Goal: Obtain resource: Download file/media

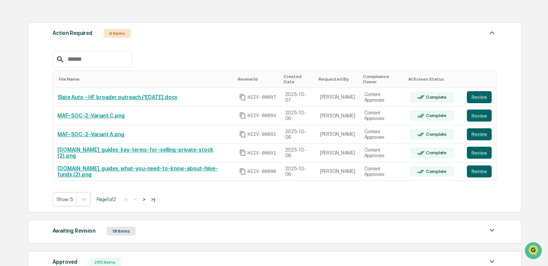
scroll to position [193, 0]
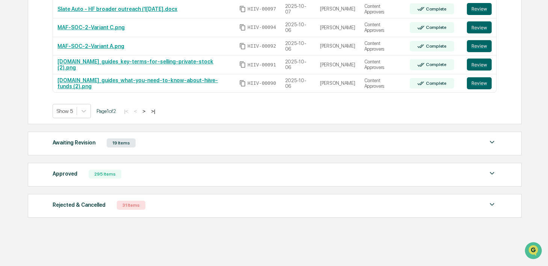
click at [100, 163] on div "Approved 295 Items File Name Review Id Created Date Requested By Compliance Own…" at bounding box center [275, 175] width 494 height 24
click at [89, 172] on div "295 Items" at bounding box center [105, 174] width 33 height 9
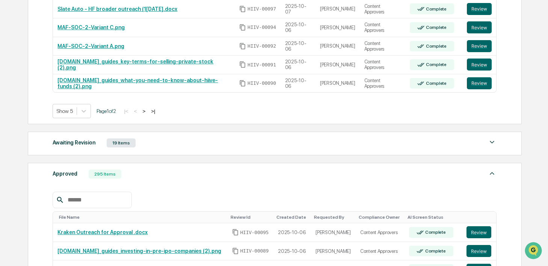
click at [86, 195] on input "text" at bounding box center [97, 200] width 64 height 10
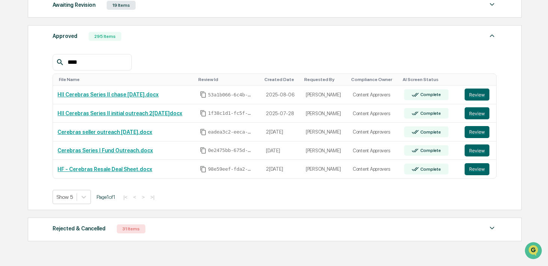
scroll to position [338, 0]
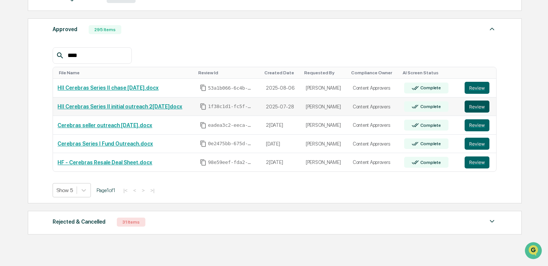
type input "****"
click at [474, 103] on button "Review" at bounding box center [477, 107] width 25 height 12
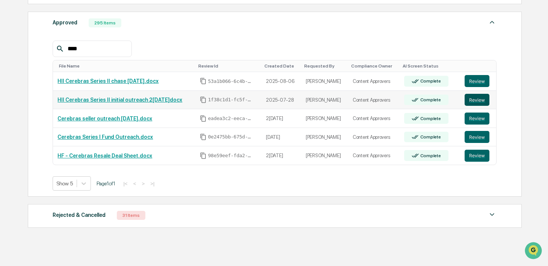
click at [477, 94] on button "Review" at bounding box center [477, 100] width 25 height 12
click at [480, 76] on button "Review" at bounding box center [477, 81] width 25 height 12
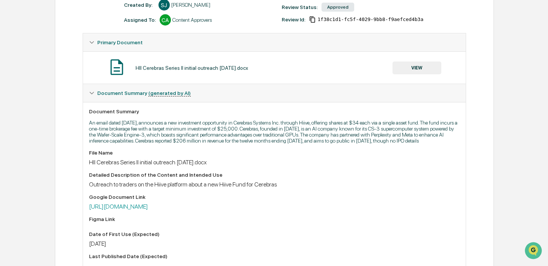
scroll to position [58, 0]
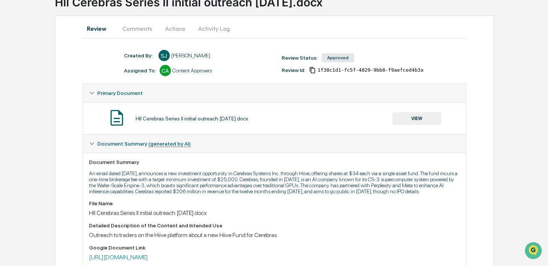
click at [402, 116] on button "VIEW" at bounding box center [417, 118] width 49 height 13
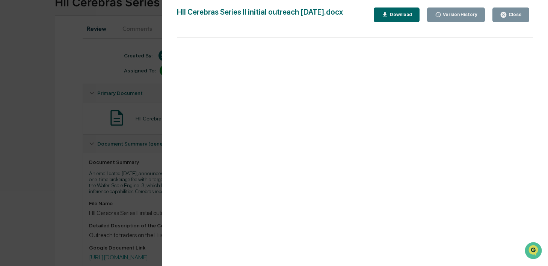
click at [118, 177] on div "Version History [DATE] 05:07 PM [PERSON_NAME] HII Cerebras Series II initial ou…" at bounding box center [274, 133] width 548 height 266
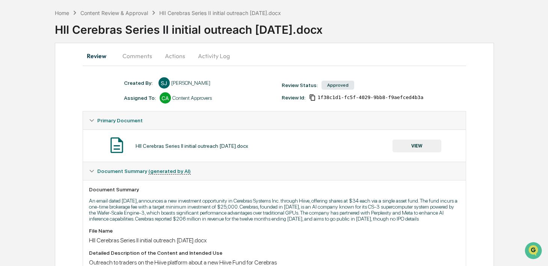
scroll to position [0, 0]
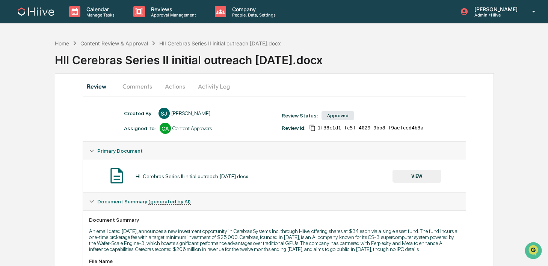
click at [211, 82] on button "Activity Log" at bounding box center [214, 86] width 44 height 18
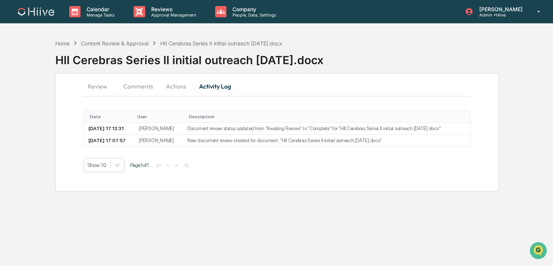
click at [132, 85] on button "Comments" at bounding box center [138, 86] width 42 height 18
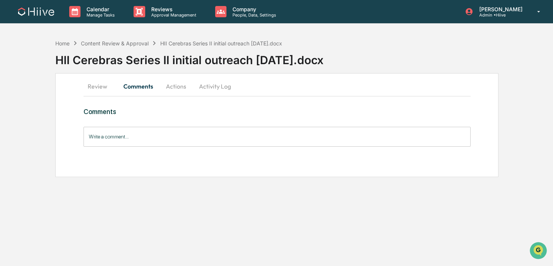
click at [100, 85] on button "Review" at bounding box center [100, 86] width 34 height 18
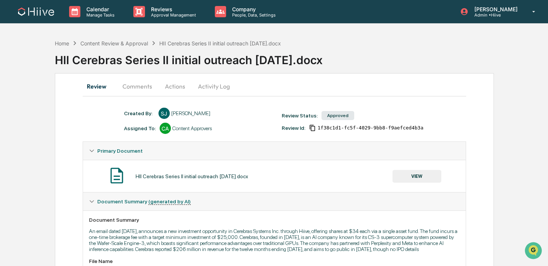
click at [401, 173] on button "VIEW" at bounding box center [417, 176] width 49 height 13
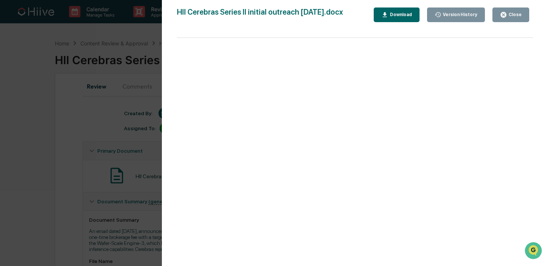
click at [403, 16] on div "Download" at bounding box center [401, 14] width 24 height 5
click at [101, 130] on div "Version History [DATE] 05:07 PM [PERSON_NAME] HII Cerebras Series II initial ou…" at bounding box center [274, 133] width 548 height 266
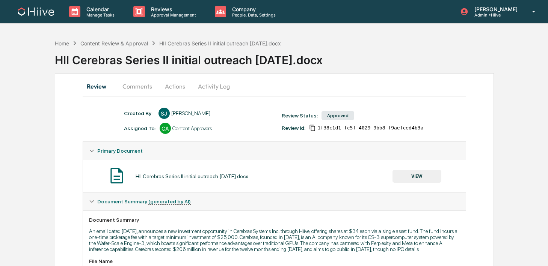
click at [404, 172] on button "VIEW" at bounding box center [417, 176] width 49 height 13
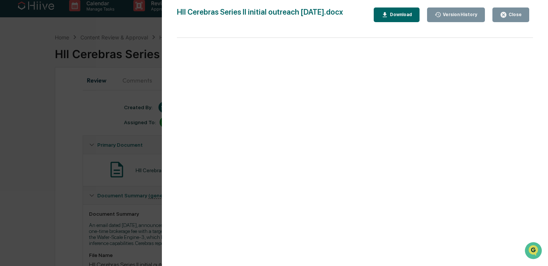
scroll to position [8, 0]
click at [126, 152] on div "Version History 07/28/2025, 05:07 PM Sean Jones HII Cerebras Series II initial …" at bounding box center [274, 133] width 548 height 266
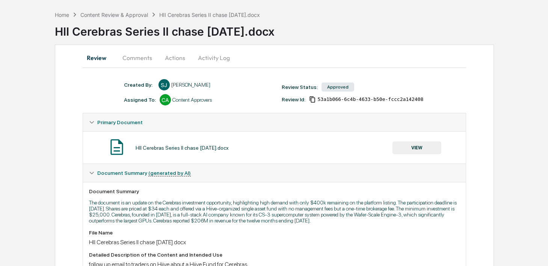
scroll to position [38, 0]
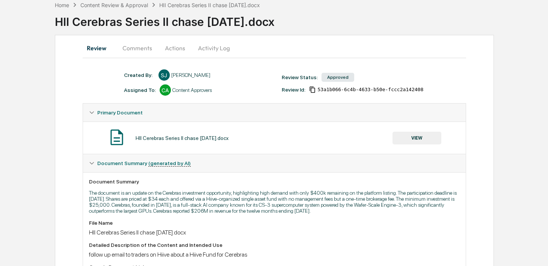
click at [421, 137] on button "VIEW" at bounding box center [417, 138] width 49 height 13
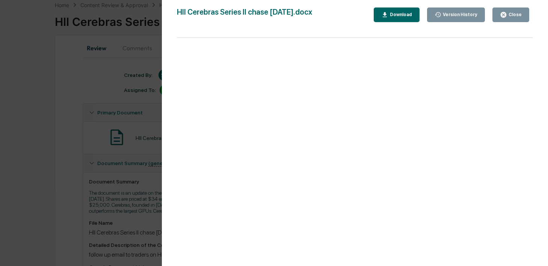
scroll to position [0, 0]
click at [384, 15] on icon "button" at bounding box center [385, 14] width 7 height 7
